Goal: Answer question/provide support: Share knowledge or assist other users

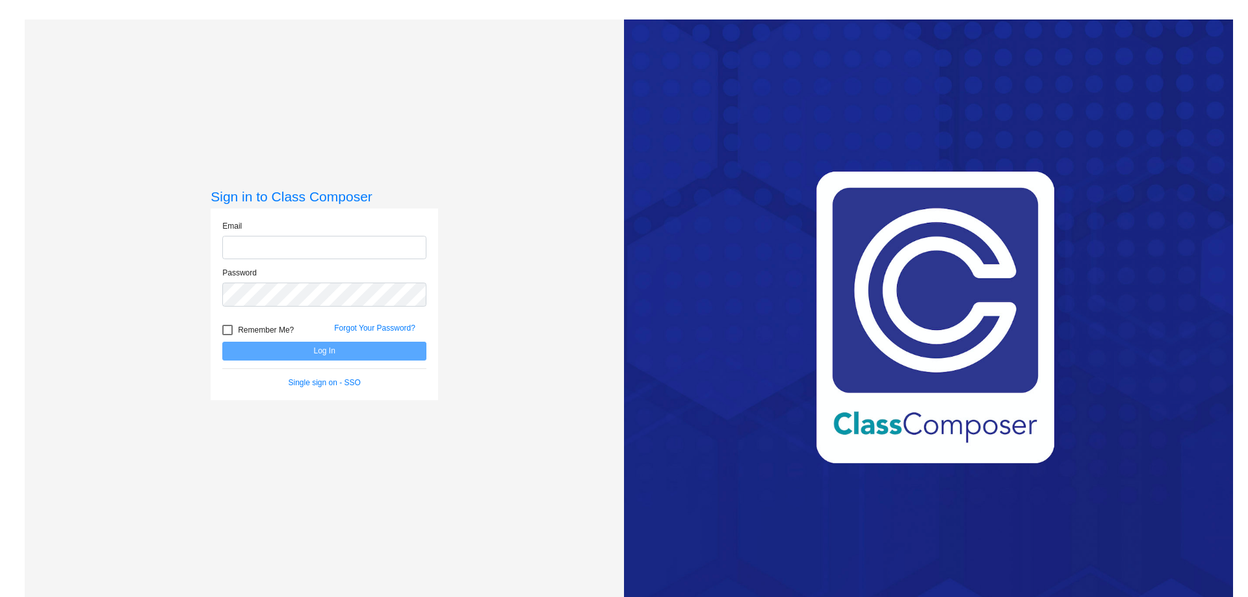
type input "[EMAIL_ADDRESS][PERSON_NAME][DOMAIN_NAME]"
click at [307, 349] on button "Log In" at bounding box center [324, 351] width 204 height 19
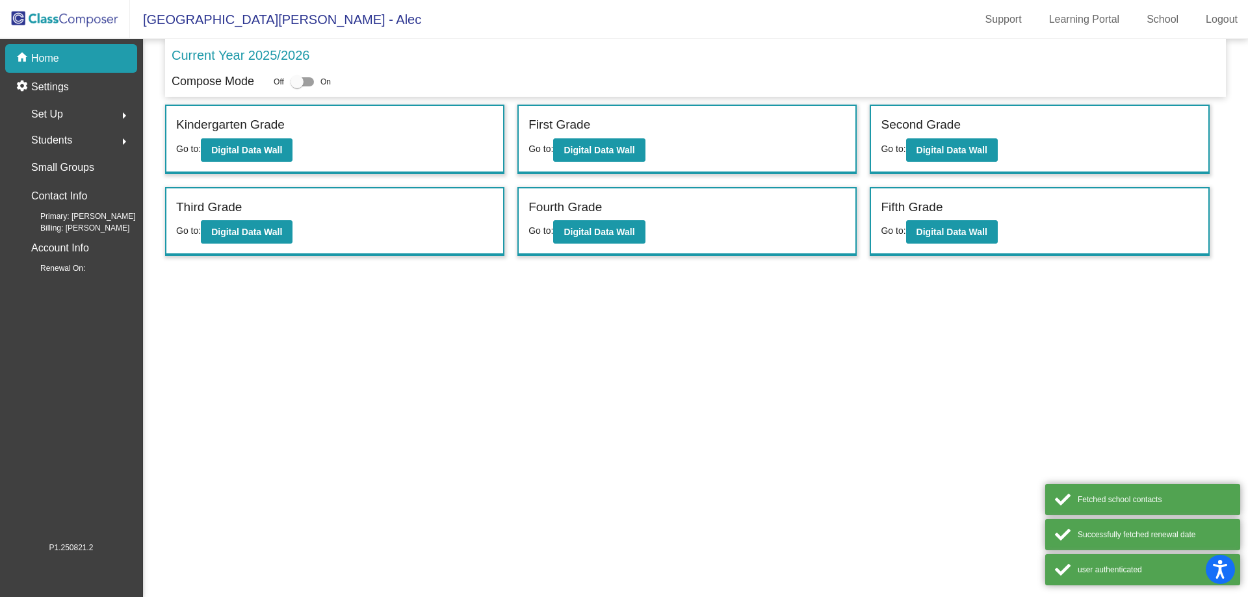
click at [951, 217] on div "Fifth Grade" at bounding box center [1039, 209] width 317 height 23
click at [949, 230] on b "Digital Data Wall" at bounding box center [951, 232] width 71 height 10
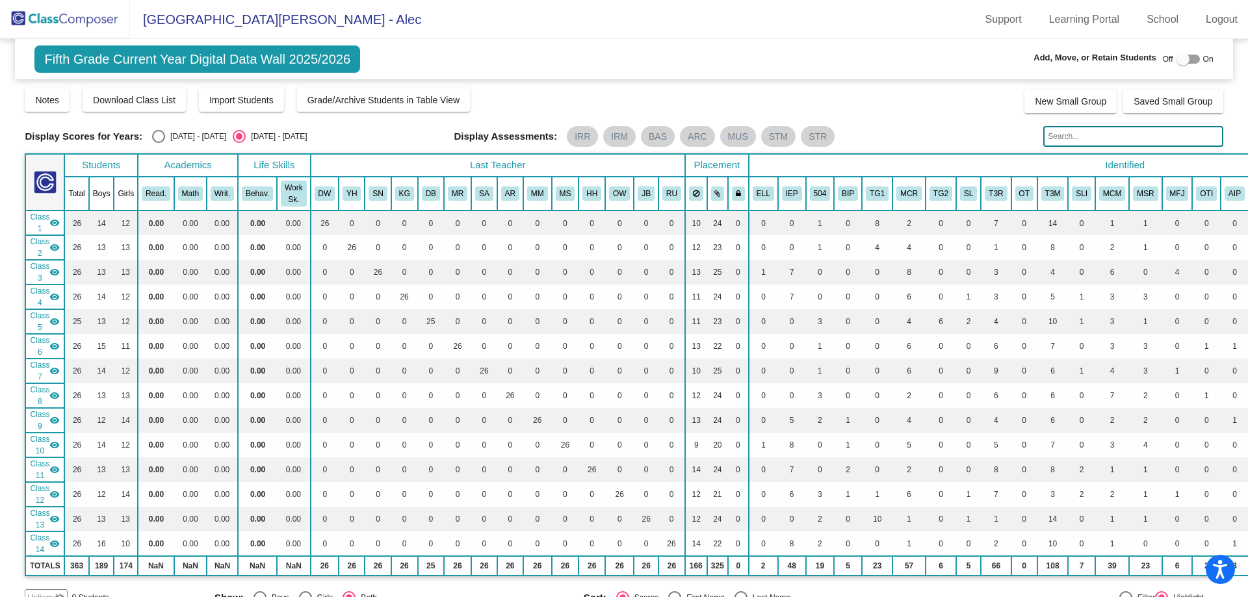
scroll to position [1615, 0]
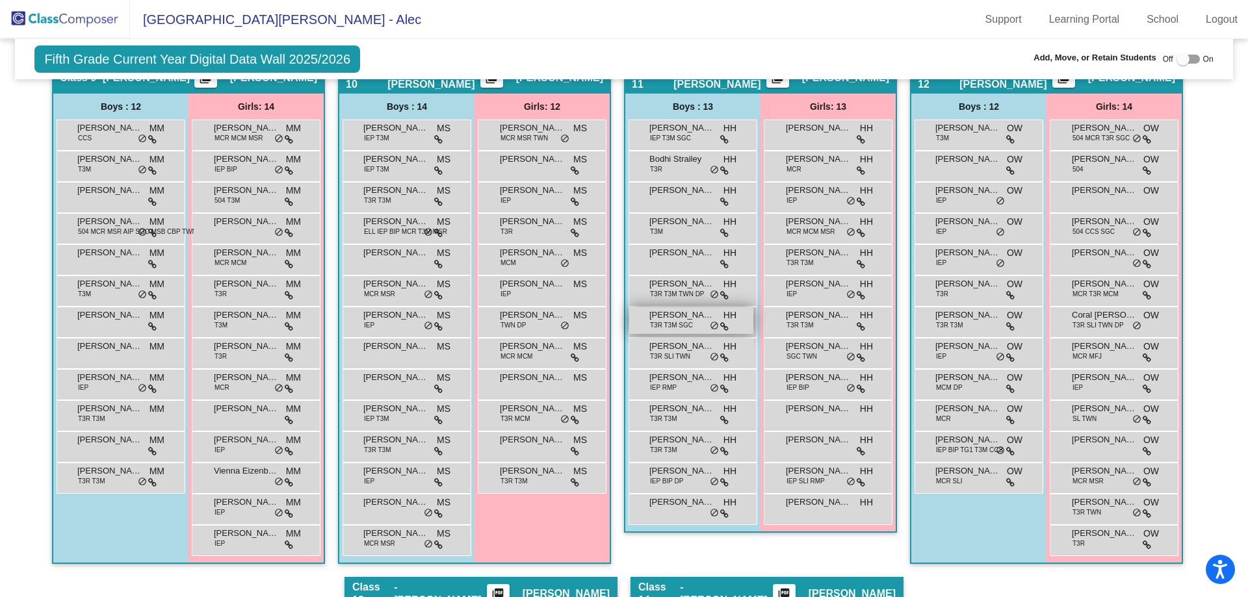
click at [694, 326] on div "[PERSON_NAME] [PERSON_NAME] T3R T3M SGC HH lock do_not_disturb_alt" at bounding box center [691, 320] width 124 height 27
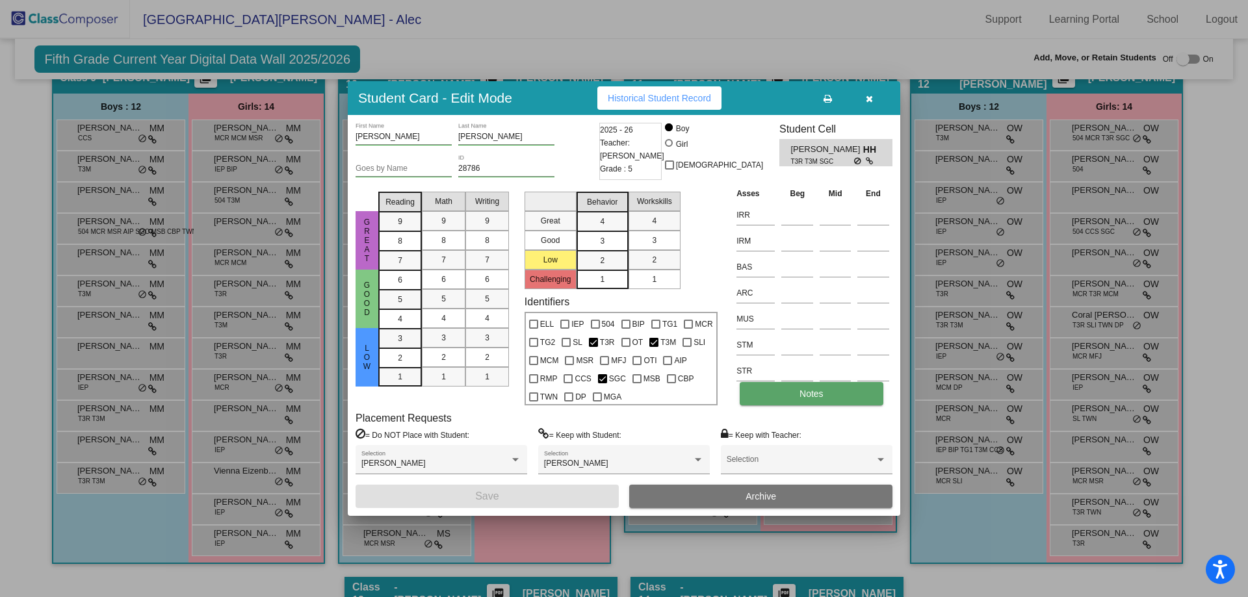
click at [865, 400] on button "Notes" at bounding box center [811, 393] width 143 height 23
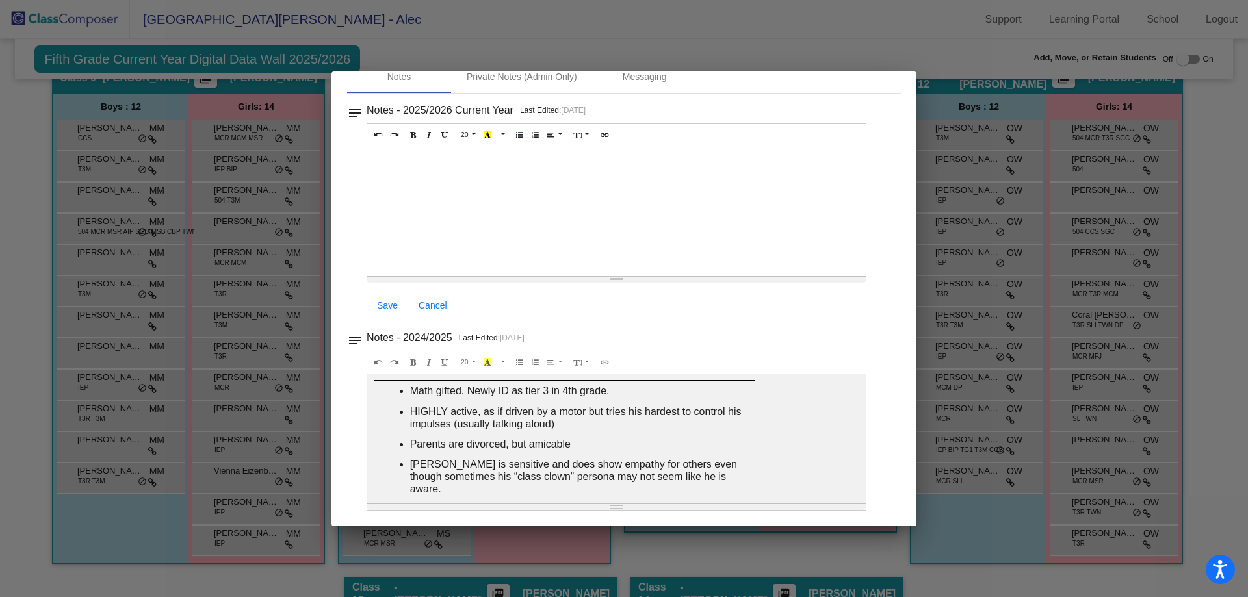
scroll to position [0, 0]
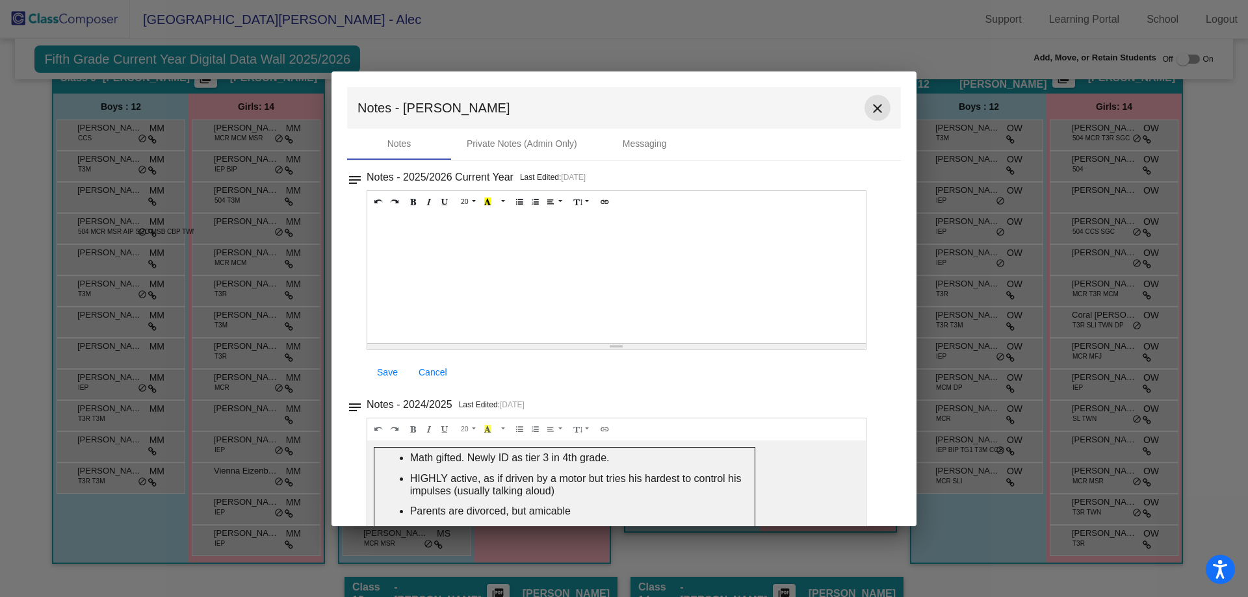
click at [876, 108] on mat-icon "close" at bounding box center [878, 109] width 16 height 16
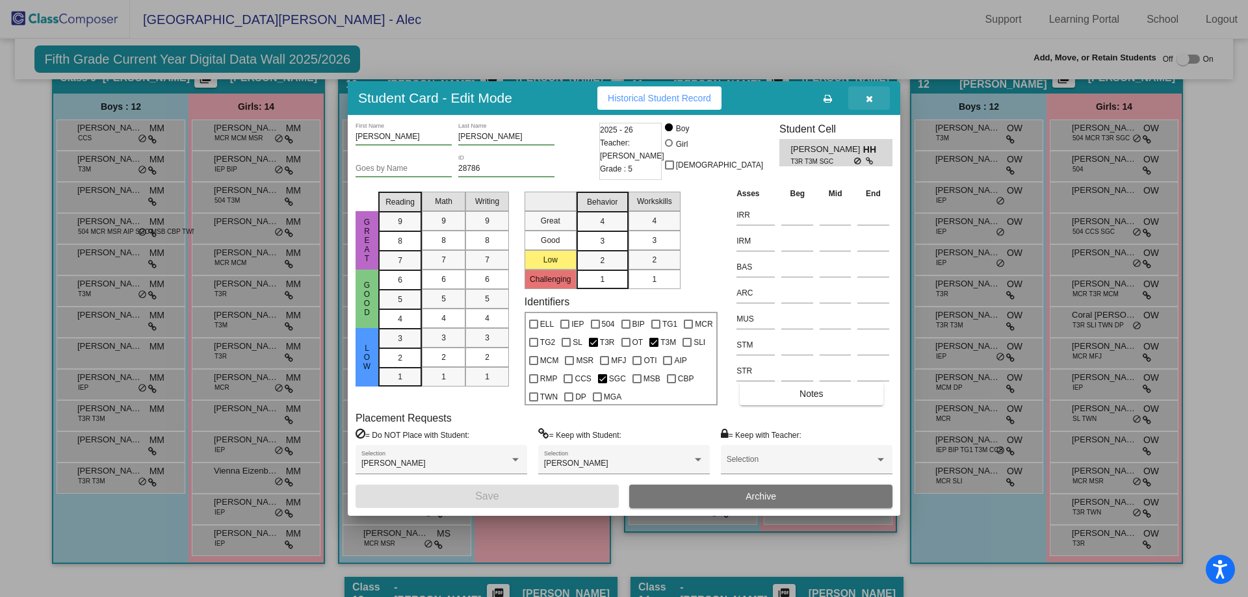
click at [870, 104] on button "button" at bounding box center [869, 97] width 42 height 23
